Goal: Task Accomplishment & Management: Manage account settings

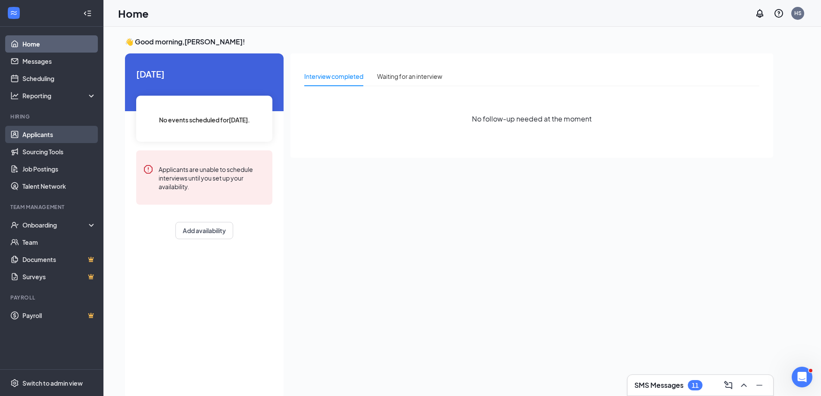
click at [32, 131] on link "Applicants" at bounding box center [59, 134] width 74 height 17
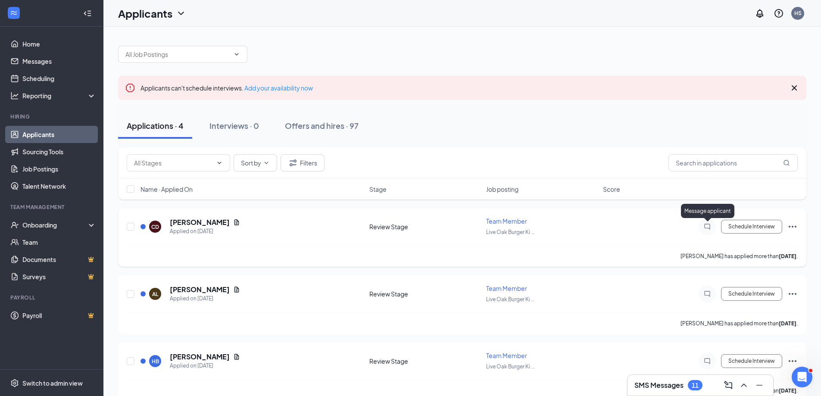
click at [705, 227] on icon "ChatInactive" at bounding box center [707, 227] width 6 height 6
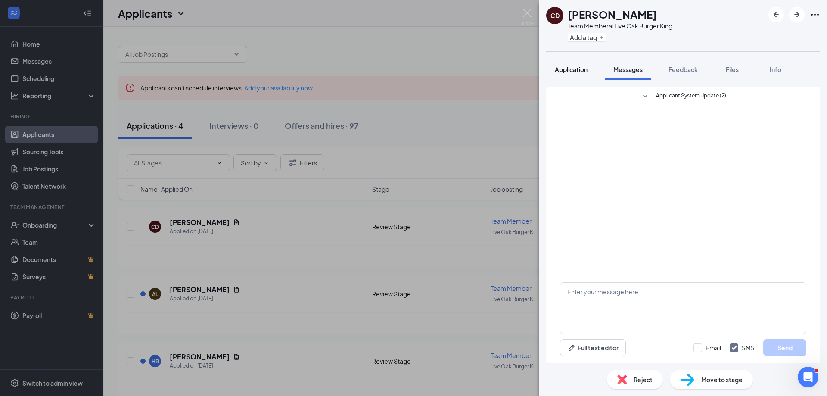
click at [582, 72] on span "Application" at bounding box center [571, 70] width 33 height 8
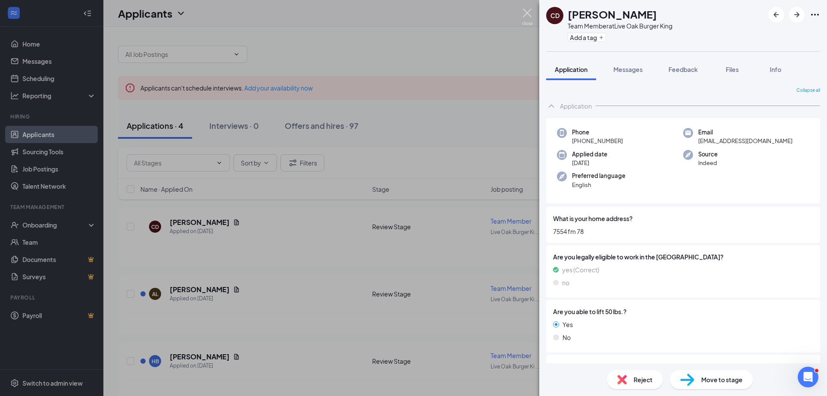
click at [524, 13] on img at bounding box center [527, 17] width 11 height 17
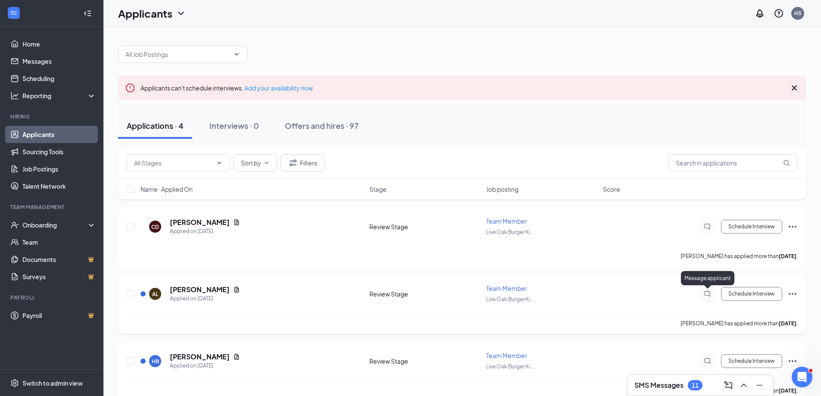
click at [706, 293] on icon "ChatInactive" at bounding box center [707, 293] width 10 height 7
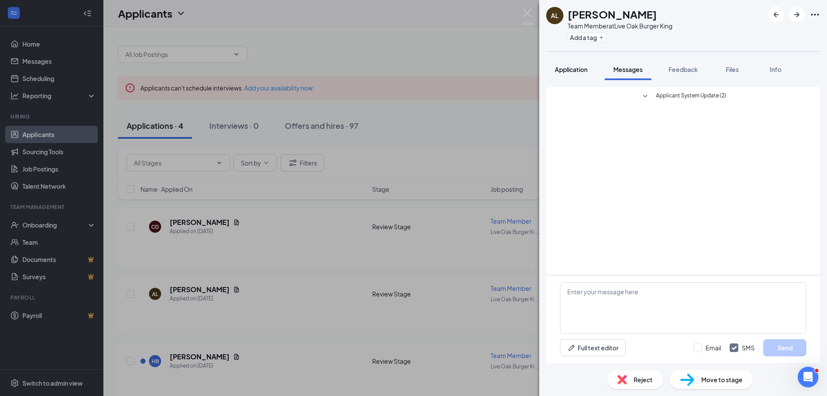
click at [573, 69] on span "Application" at bounding box center [571, 70] width 33 height 8
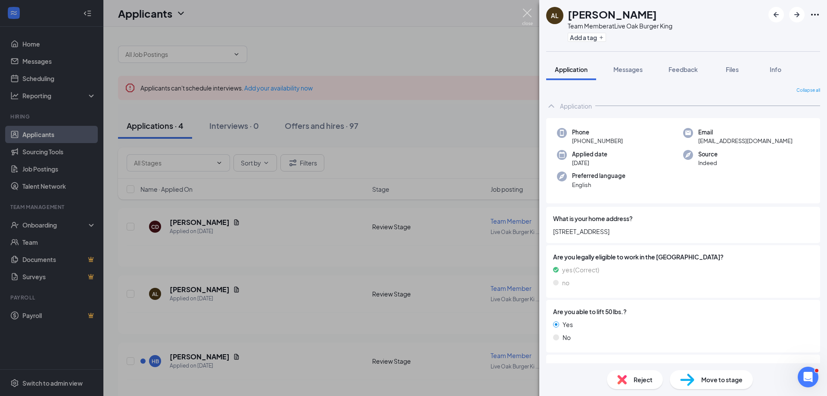
click at [526, 15] on img at bounding box center [527, 17] width 11 height 17
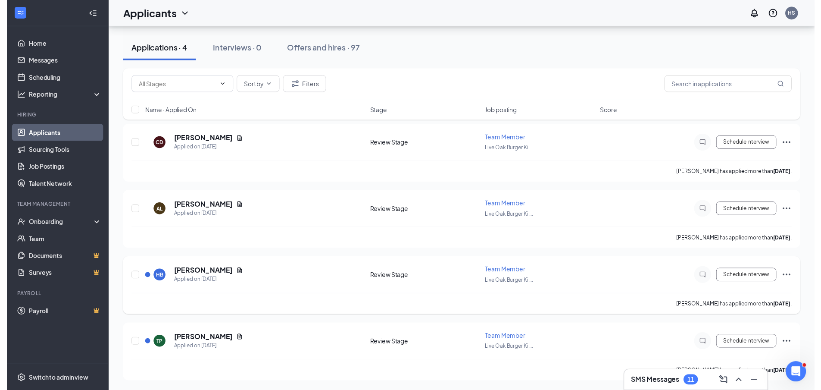
scroll to position [83, 0]
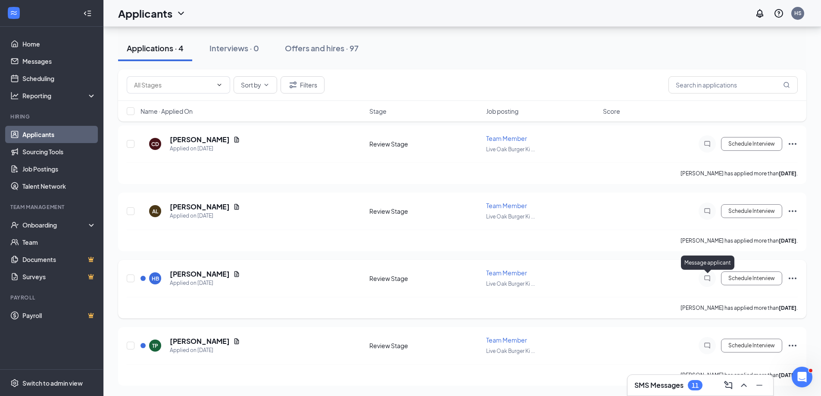
click at [709, 276] on icon "ChatInactive" at bounding box center [707, 278] width 10 height 7
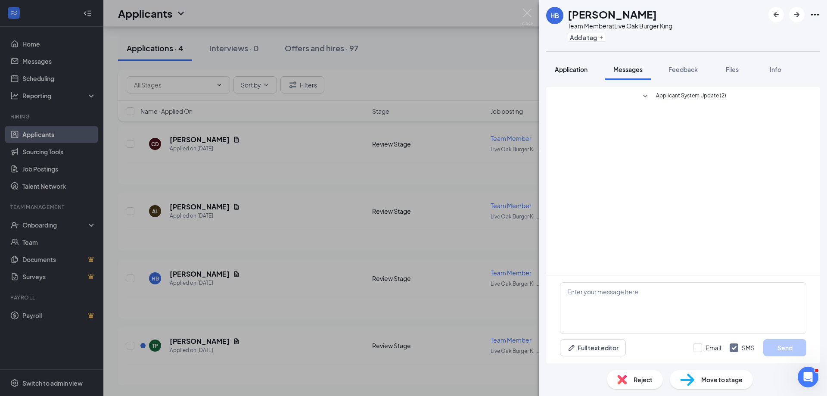
click at [579, 68] on span "Application" at bounding box center [571, 70] width 33 height 8
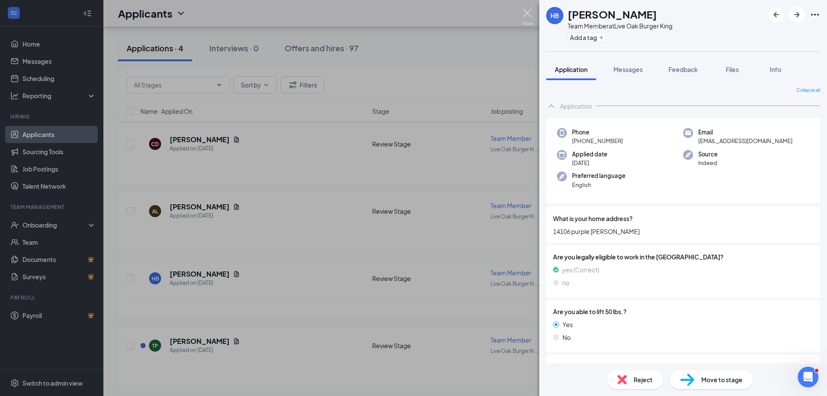
click at [529, 14] on img at bounding box center [527, 17] width 11 height 17
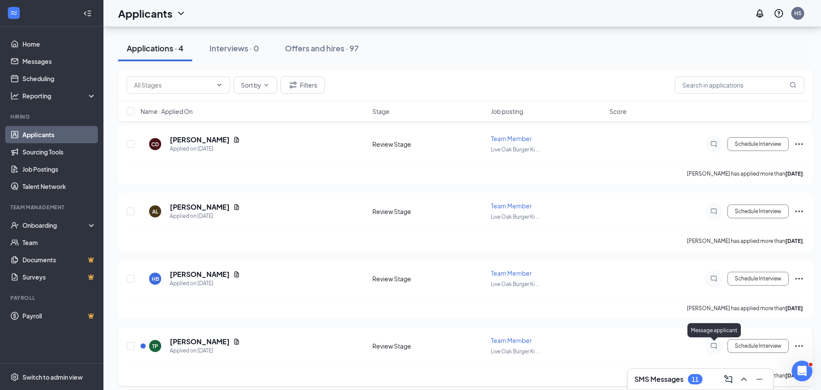
click at [715, 343] on icon "ChatInactive" at bounding box center [714, 345] width 10 height 7
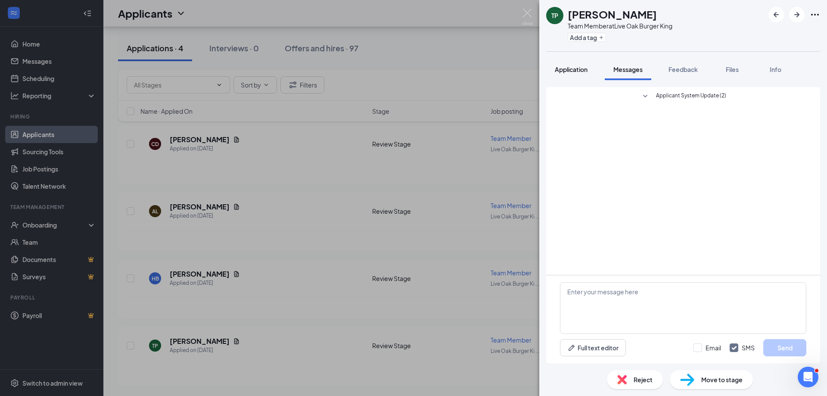
click at [580, 69] on span "Application" at bounding box center [571, 70] width 33 height 8
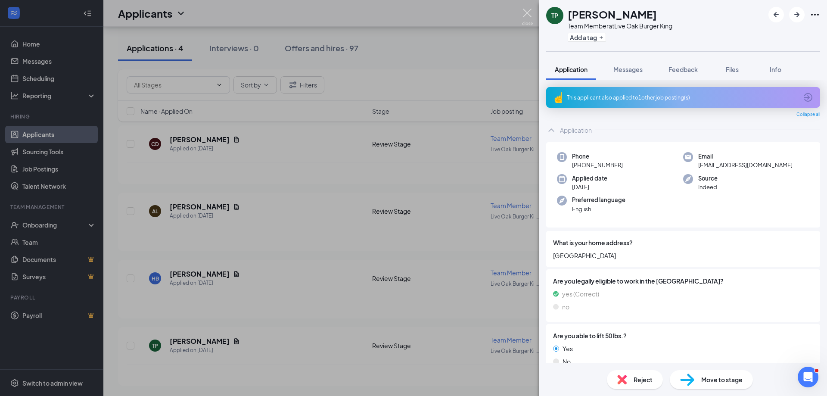
click at [528, 12] on img at bounding box center [527, 17] width 11 height 17
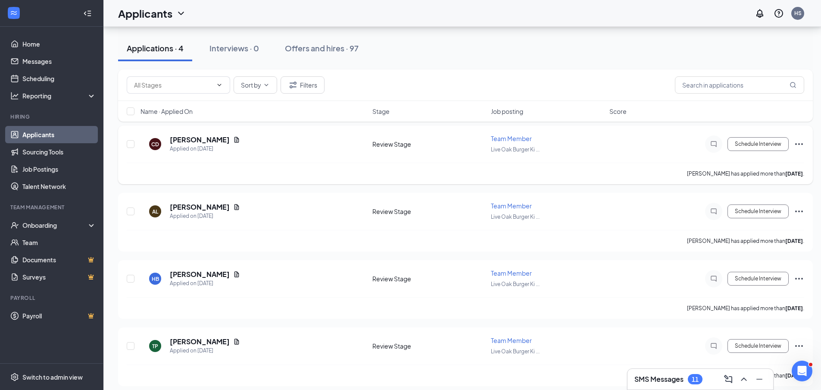
scroll to position [89, 0]
